Goal: Check status

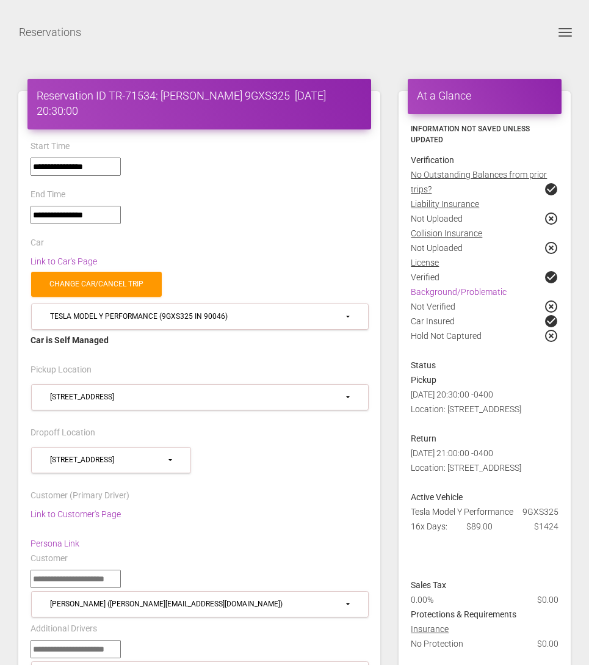
select select "*****"
select select
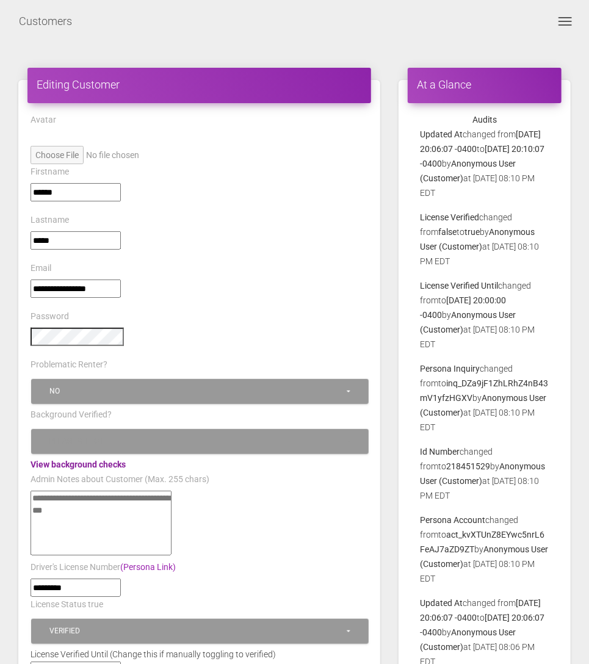
click at [92, 462] on link "View background checks" at bounding box center [78, 465] width 95 height 10
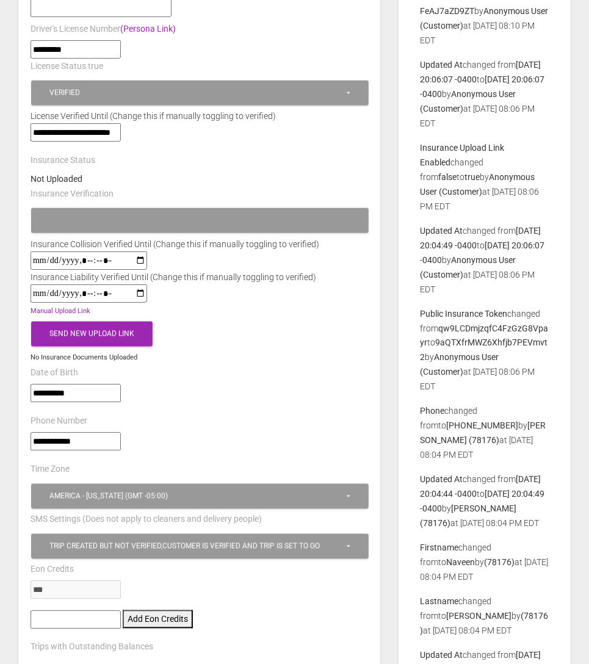
scroll to position [602, 0]
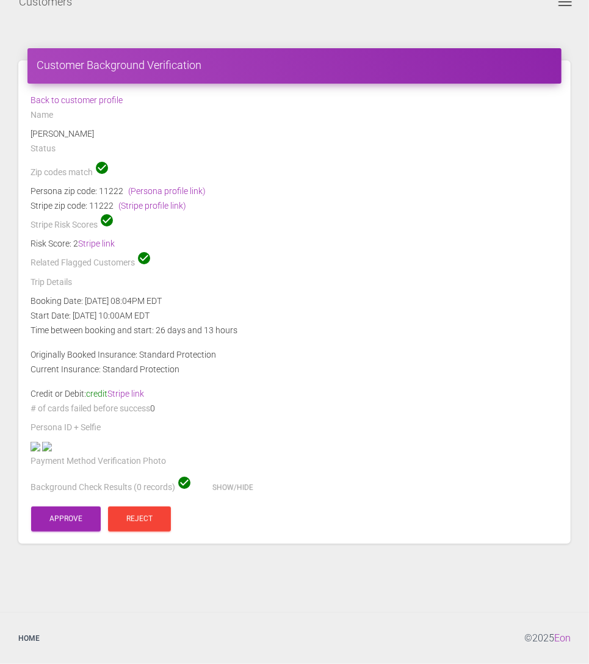
scroll to position [35, 0]
click at [40, 452] on img at bounding box center [36, 447] width 10 height 10
